Goal: Task Accomplishment & Management: Complete application form

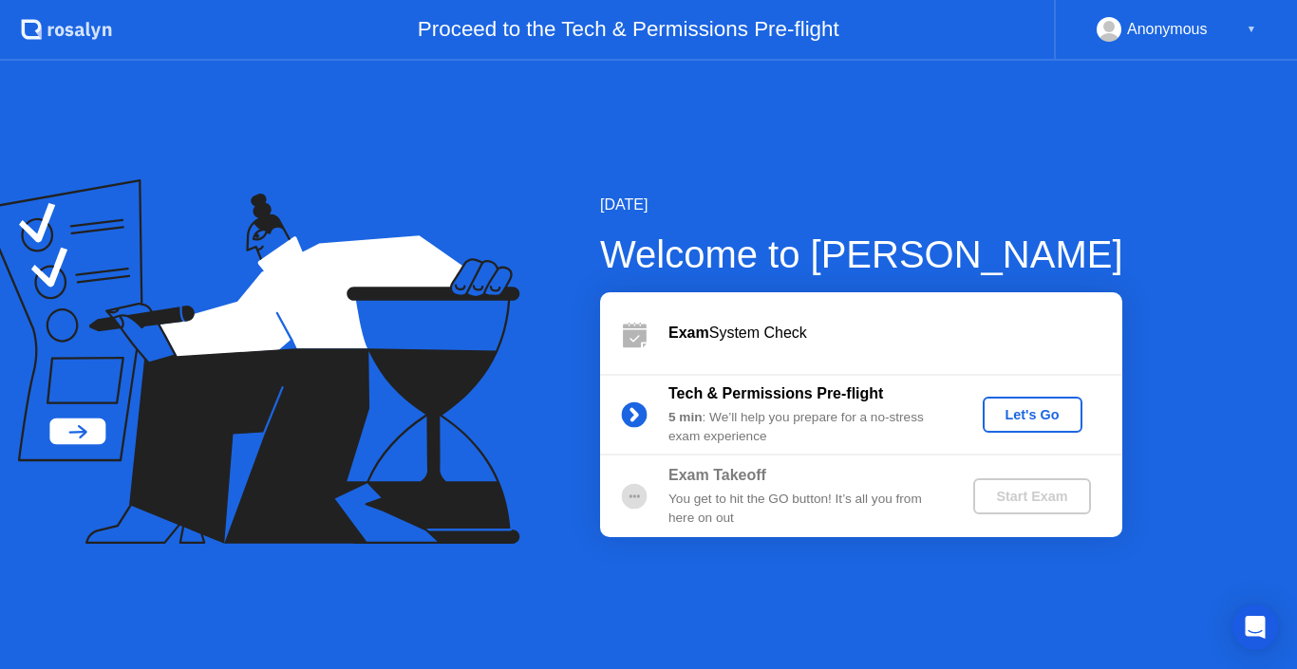
click at [1039, 416] on div "Let's Go" at bounding box center [1032, 414] width 84 height 15
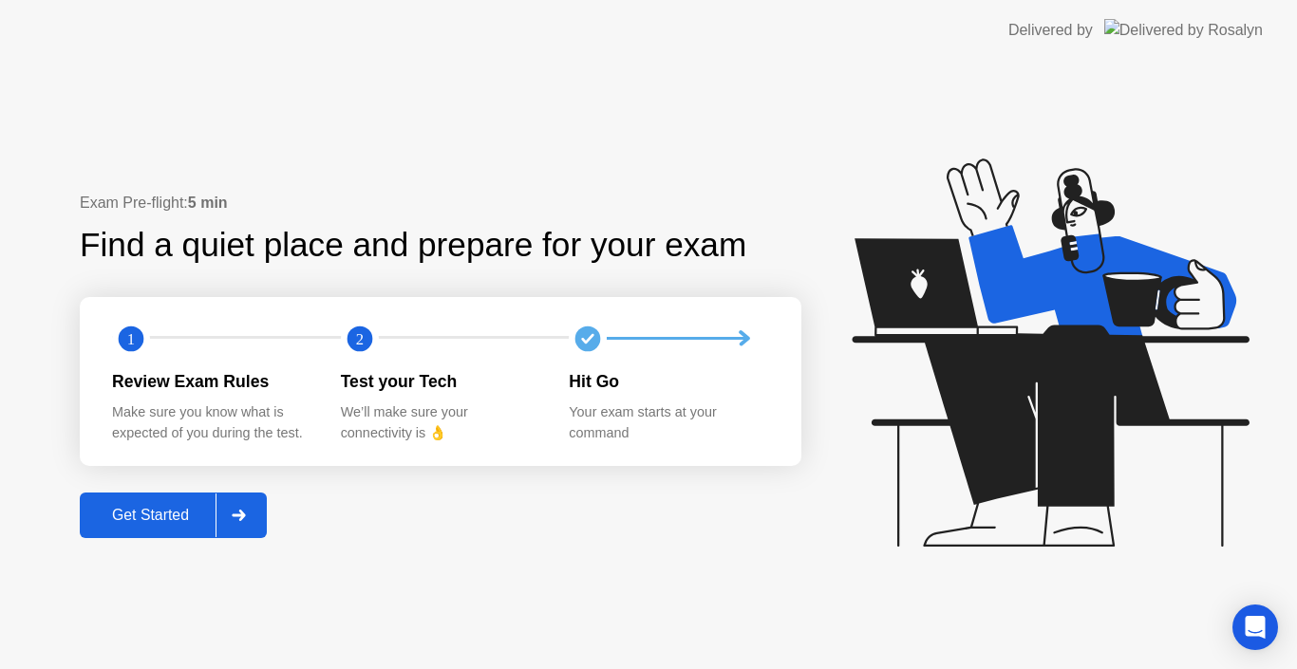
click at [133, 518] on div "Get Started" at bounding box center [150, 515] width 130 height 17
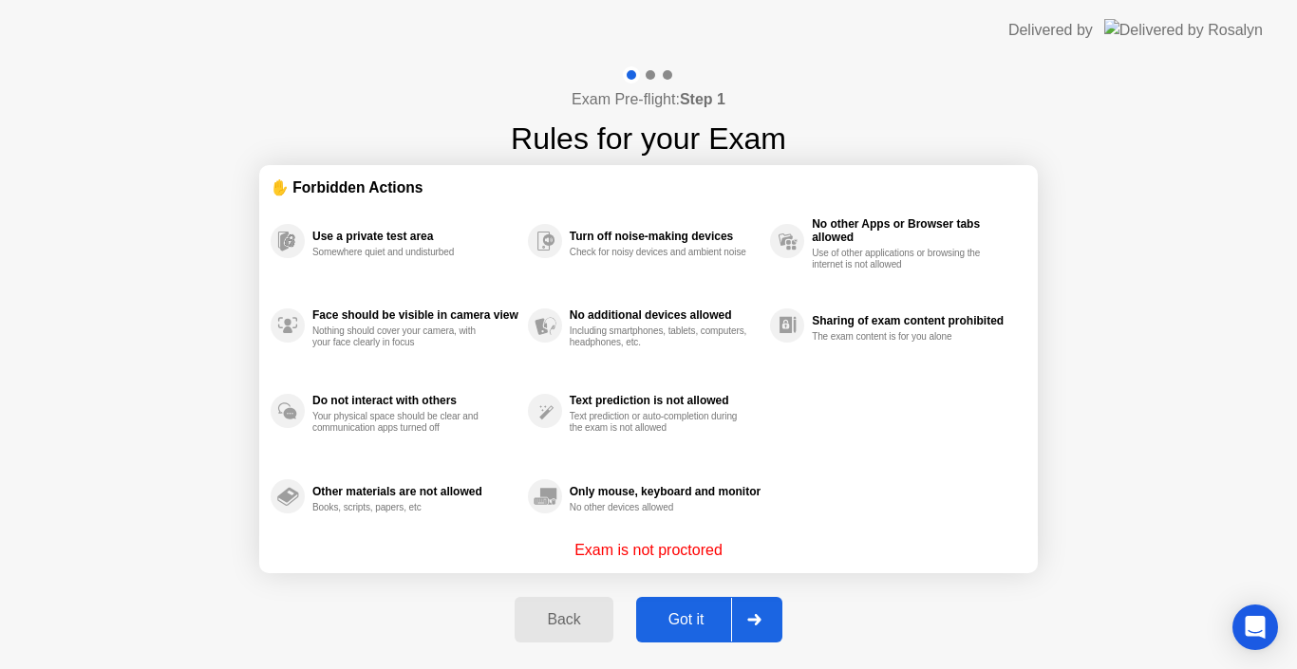
click at [665, 627] on div "Got it" at bounding box center [686, 619] width 89 height 17
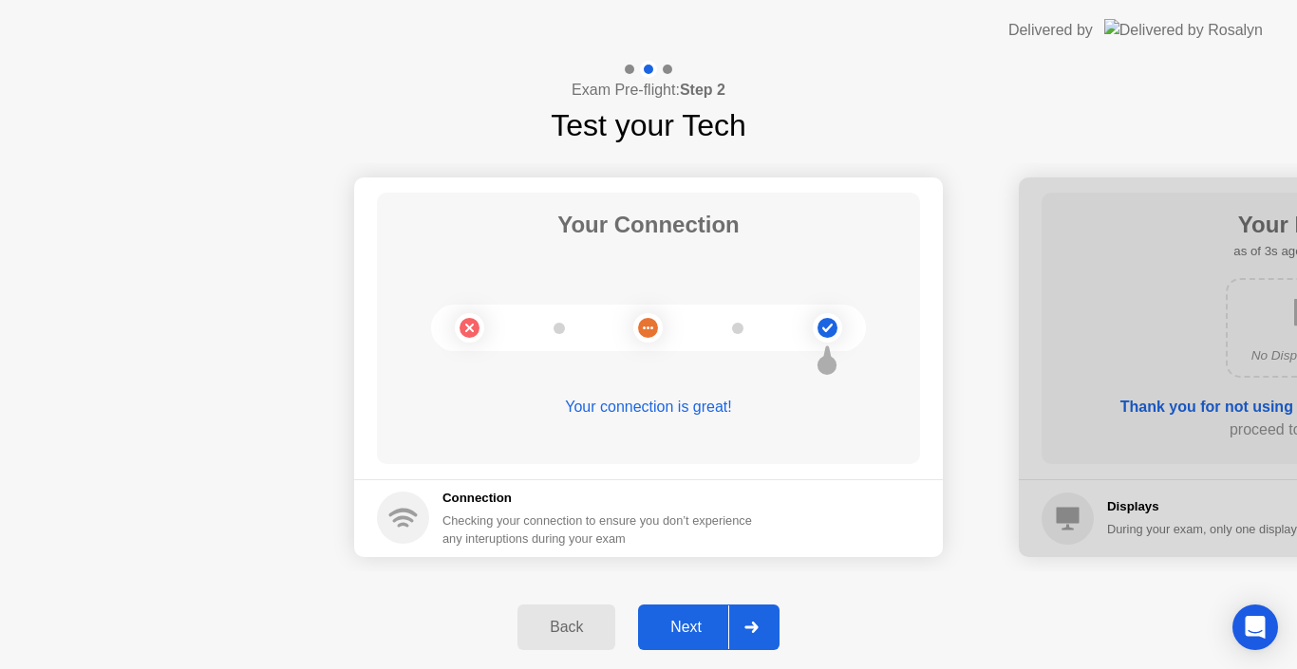
click at [665, 627] on div "Next" at bounding box center [686, 627] width 84 height 17
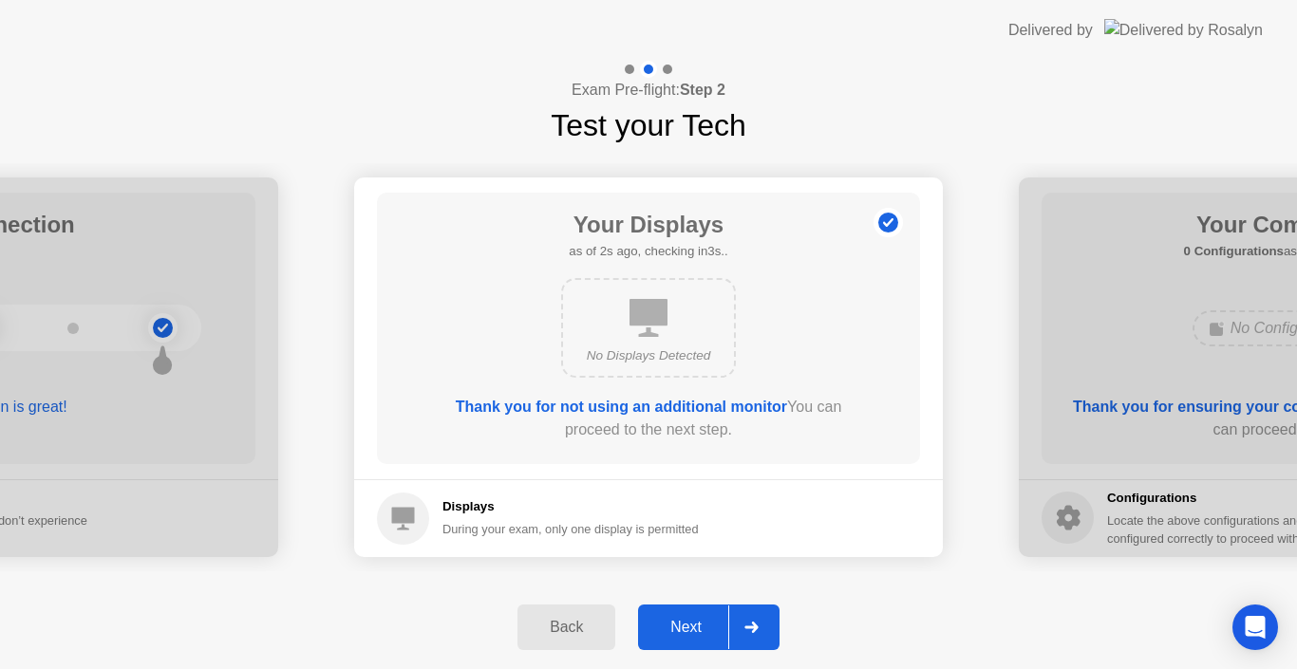
click at [665, 627] on div "Next" at bounding box center [686, 627] width 84 height 17
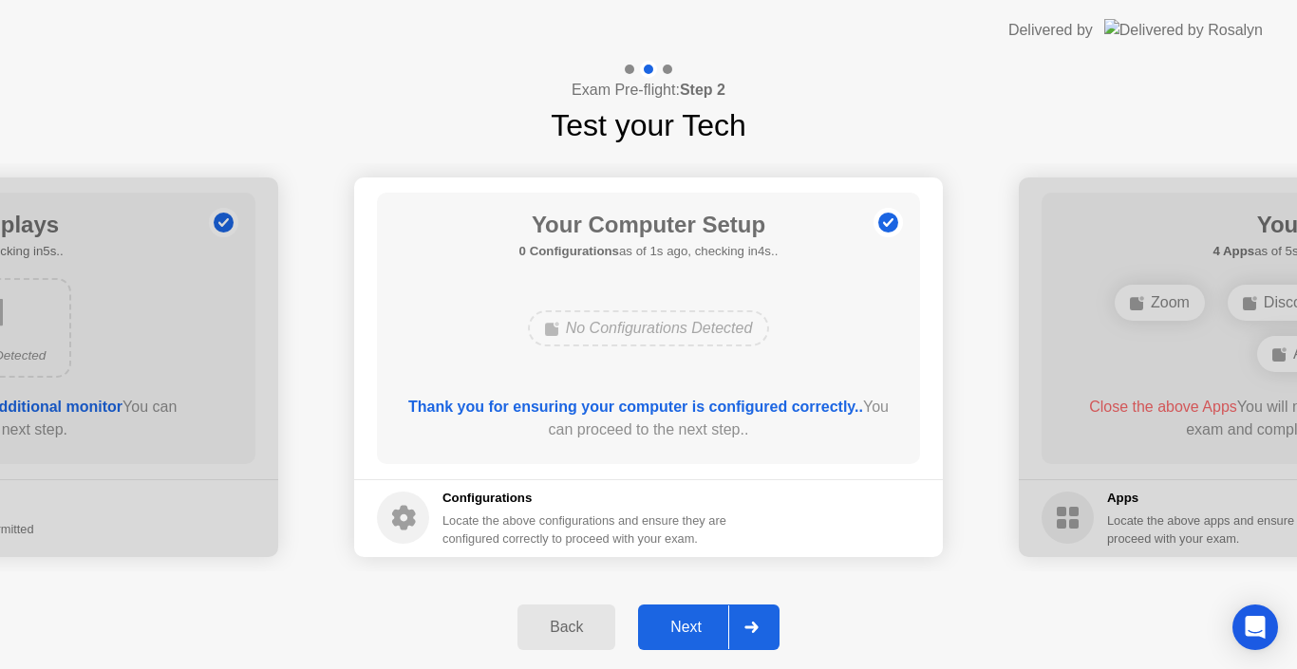
click at [665, 627] on div "Next" at bounding box center [686, 627] width 84 height 17
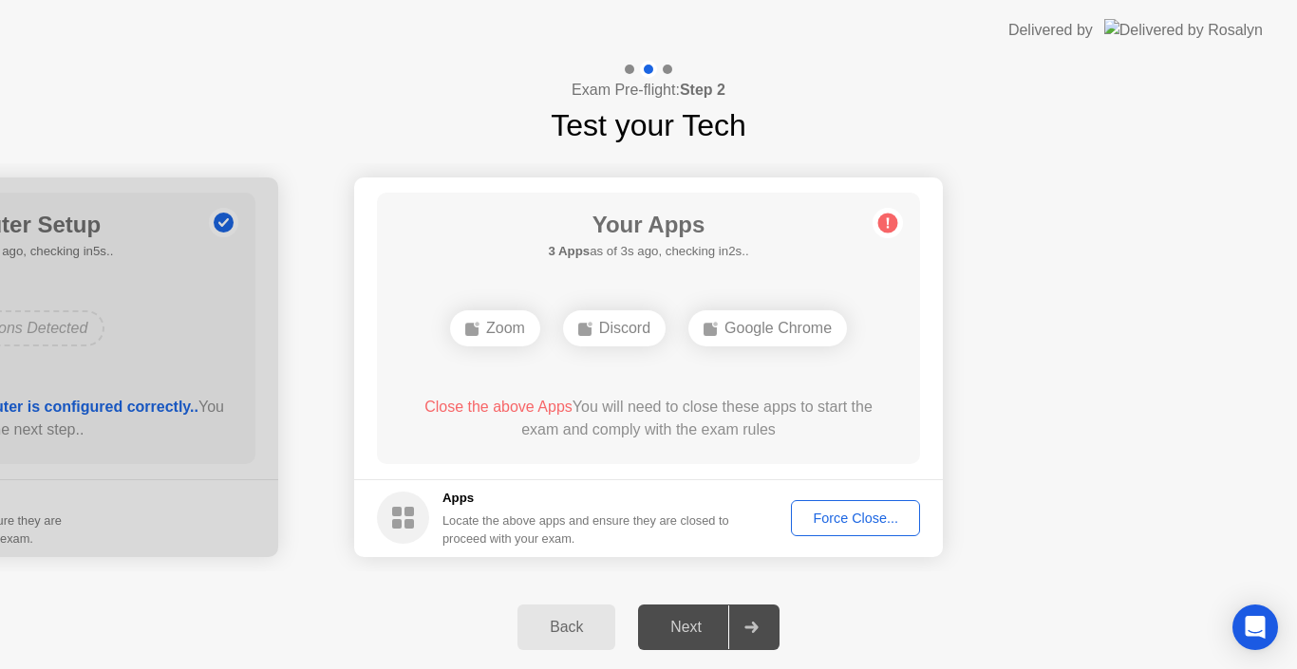
click at [837, 525] on div "Force Close..." at bounding box center [855, 518] width 116 height 15
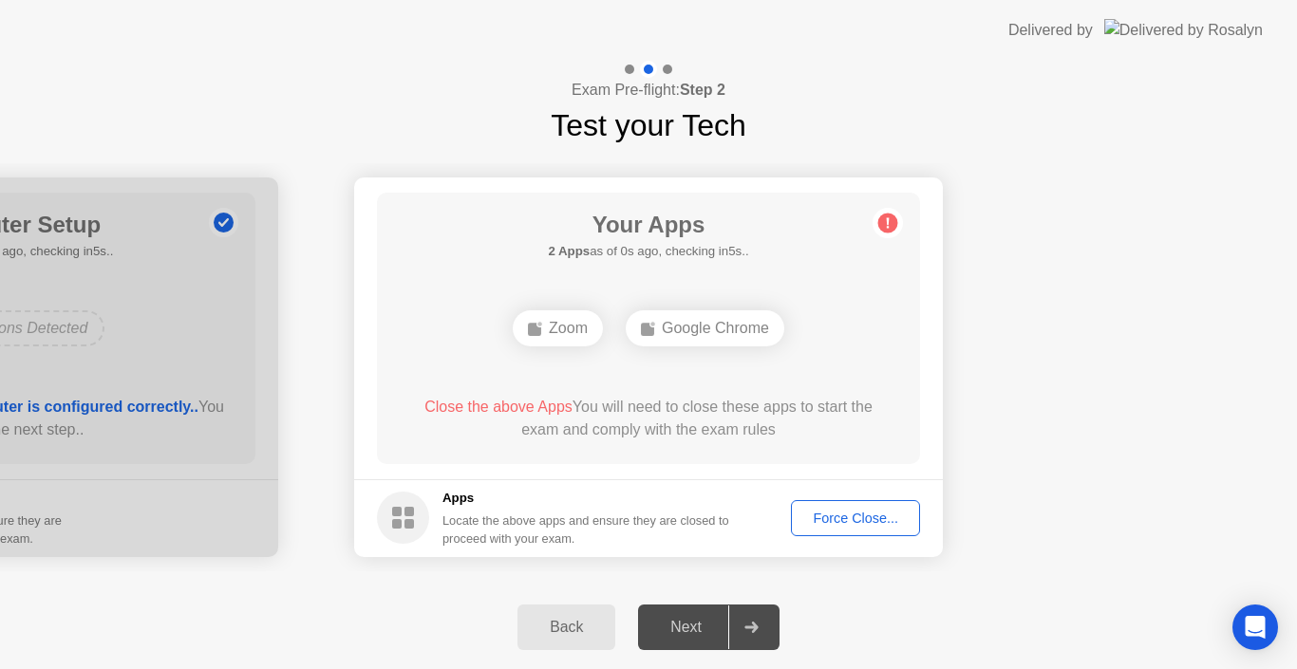
click at [1158, 636] on div "Back Next" at bounding box center [648, 628] width 1297 height 84
click at [663, 335] on div "Google Chrome" at bounding box center [649, 328] width 159 height 36
click at [663, 334] on div "Google Chrome" at bounding box center [649, 328] width 159 height 36
click at [703, 338] on div "Google Chrome" at bounding box center [649, 328] width 159 height 36
click at [703, 332] on div "Google Chrome" at bounding box center [649, 328] width 159 height 36
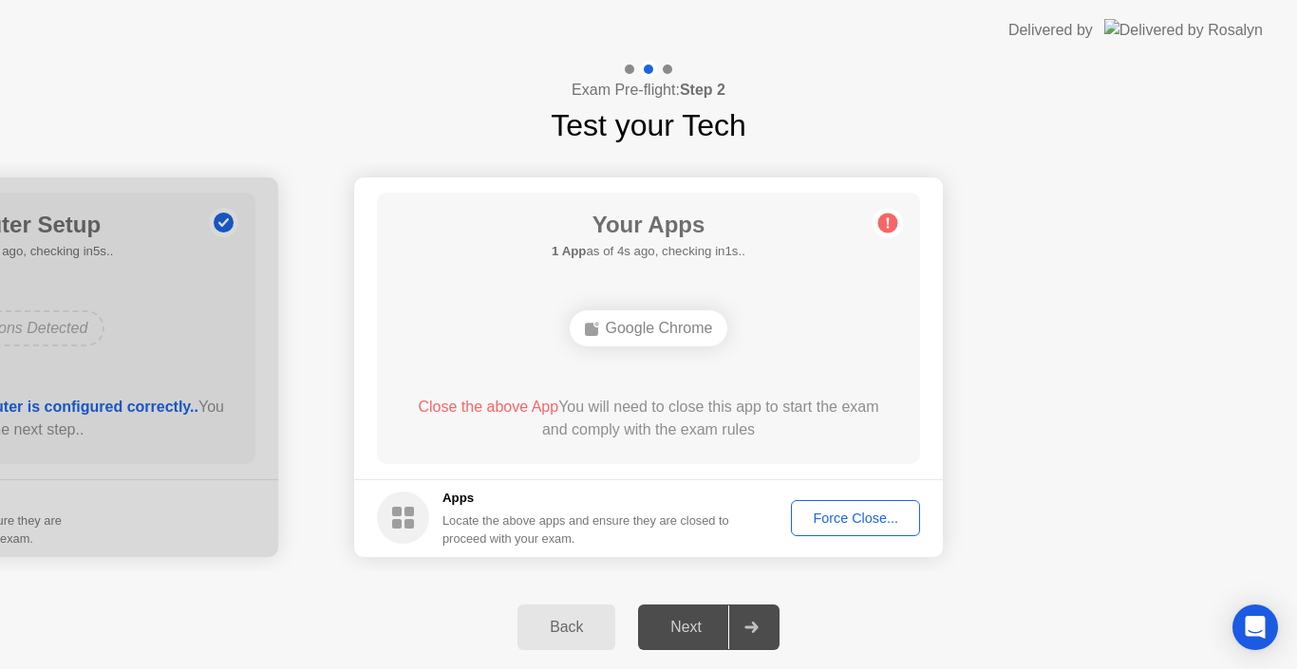
click at [841, 524] on div "Force Close..." at bounding box center [855, 518] width 116 height 15
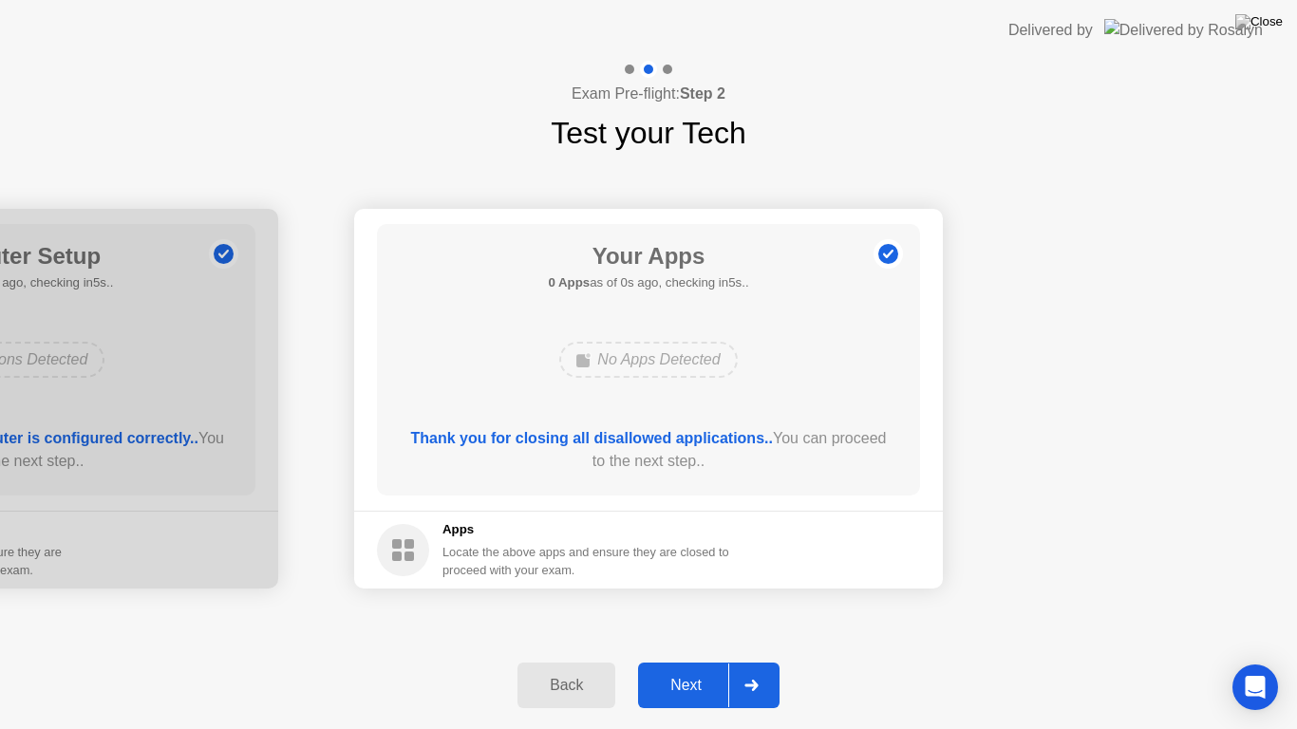
click at [707, 668] on div "Next" at bounding box center [686, 685] width 84 height 17
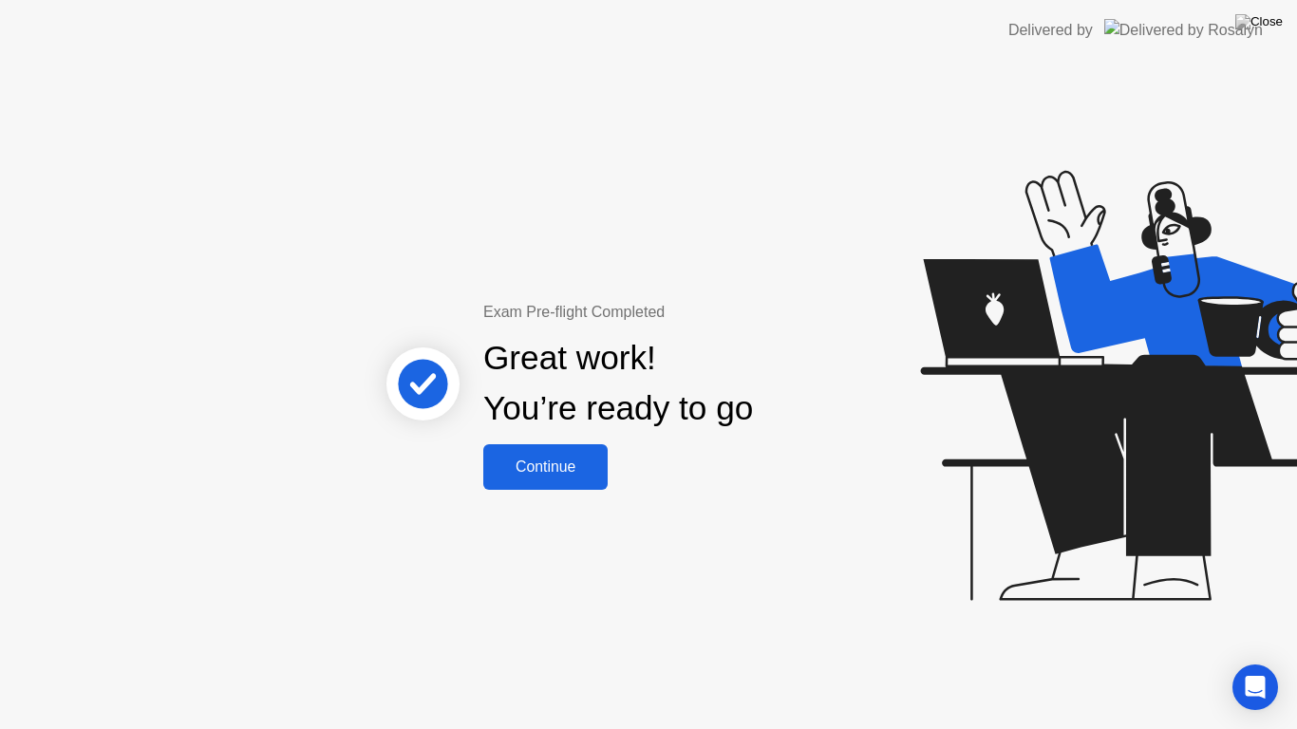
click at [515, 459] on div "Continue" at bounding box center [545, 467] width 113 height 17
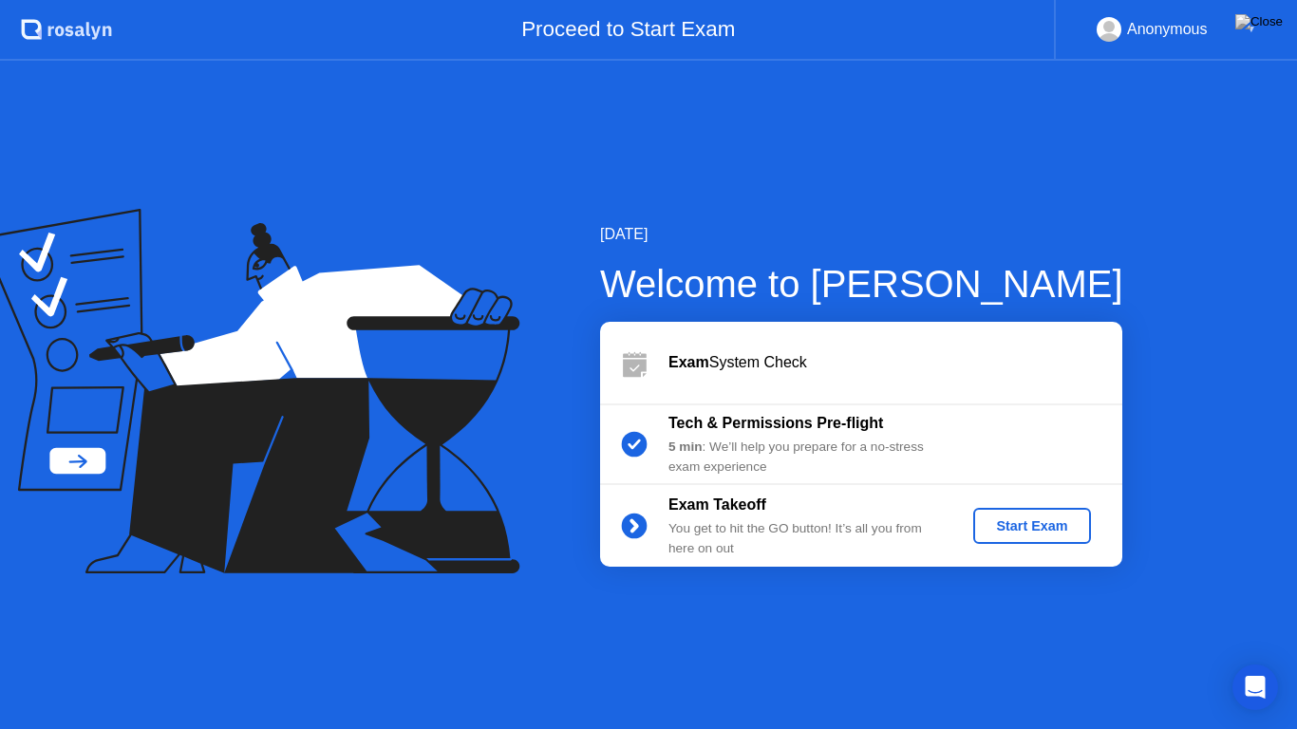
click at [1062, 528] on div "Start Exam" at bounding box center [1032, 525] width 102 height 15
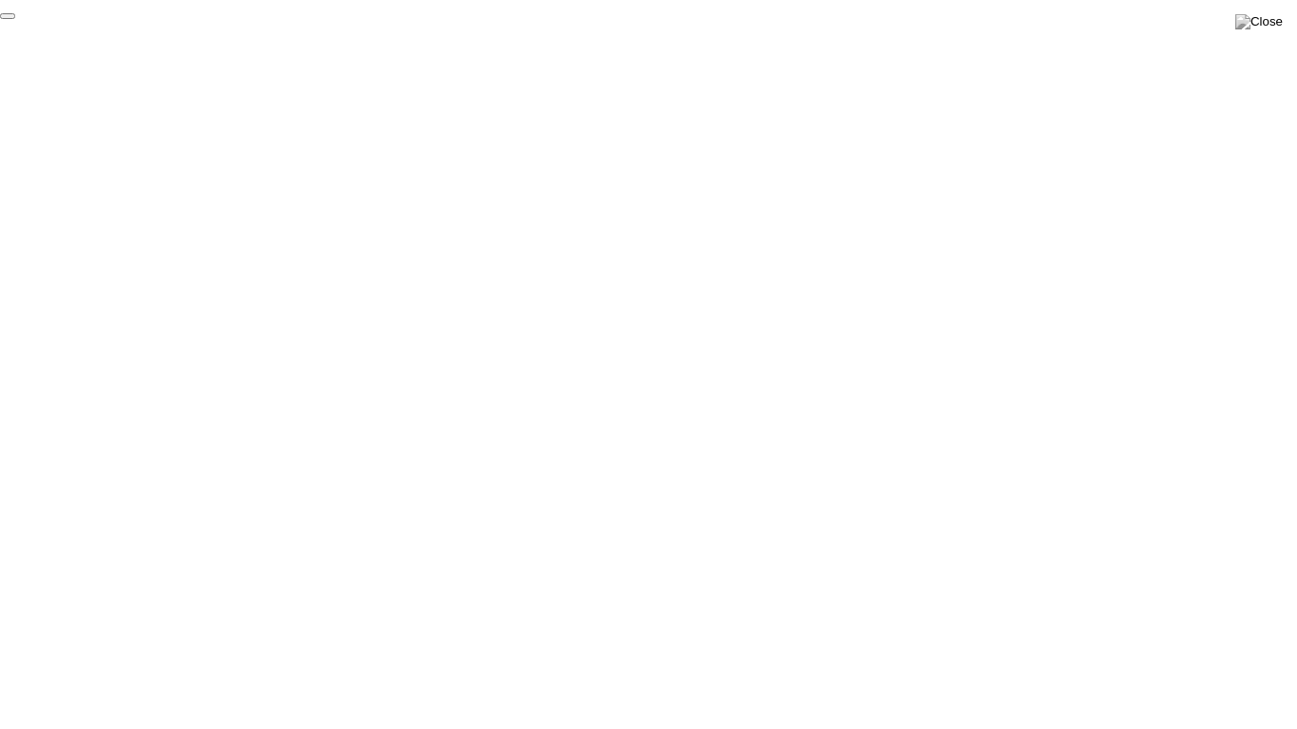
click div "End Proctoring Session"
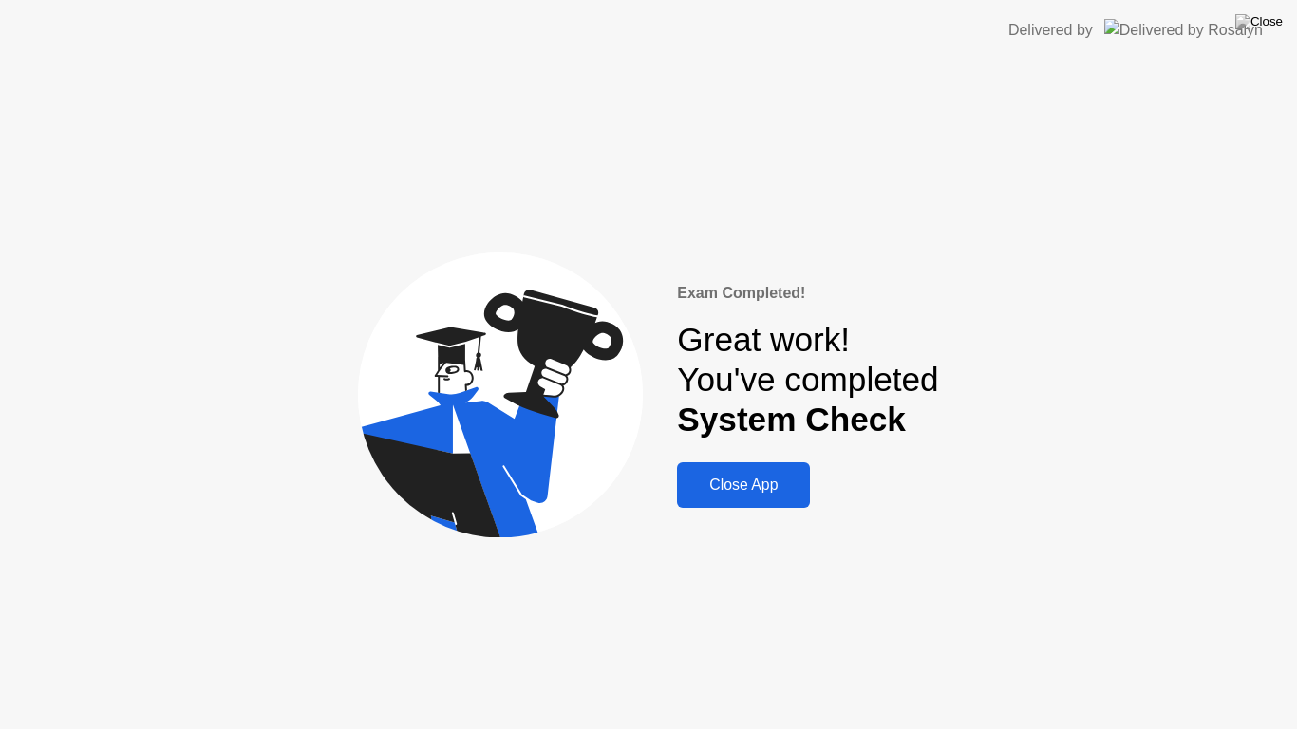
click at [739, 486] on div "Close App" at bounding box center [744, 485] width 122 height 17
